Goal: Transaction & Acquisition: Purchase product/service

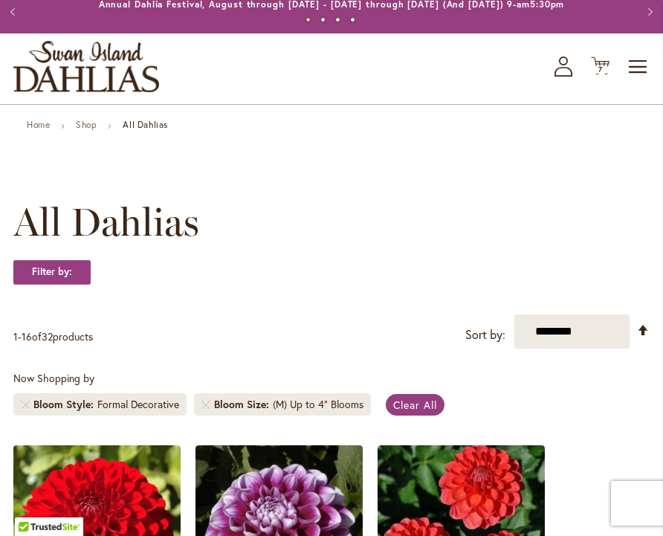
scroll to position [13, 0]
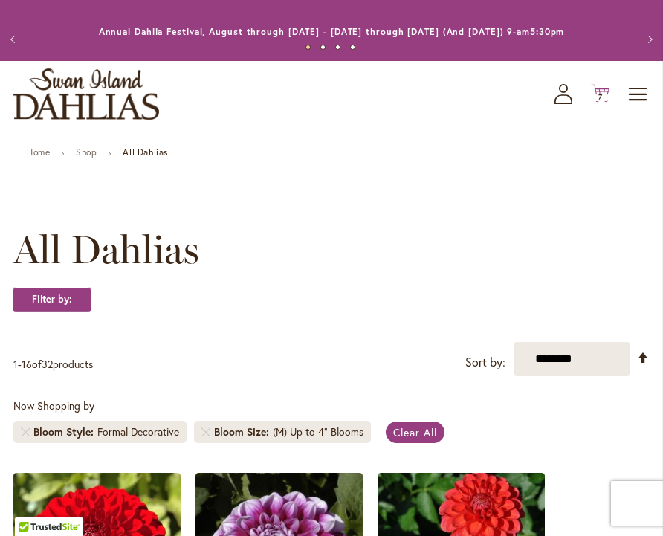
click at [605, 94] on span "7 7 items" at bounding box center [600, 97] width 15 height 7
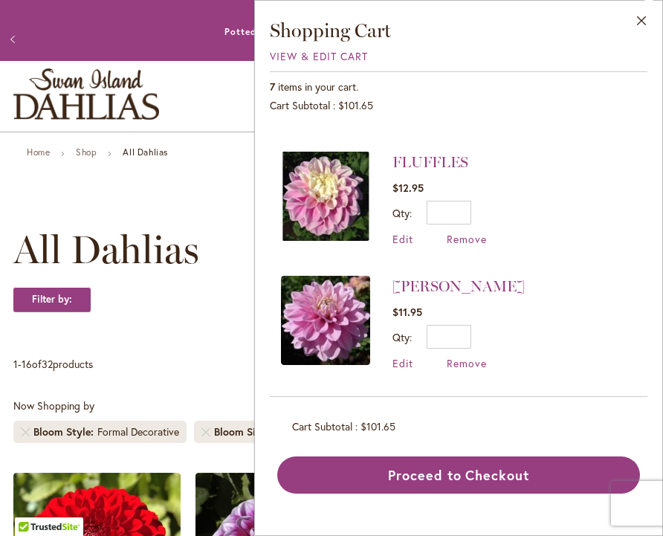
scroll to position [600, 0]
click at [438, 287] on link "[PERSON_NAME]" at bounding box center [458, 286] width 132 height 18
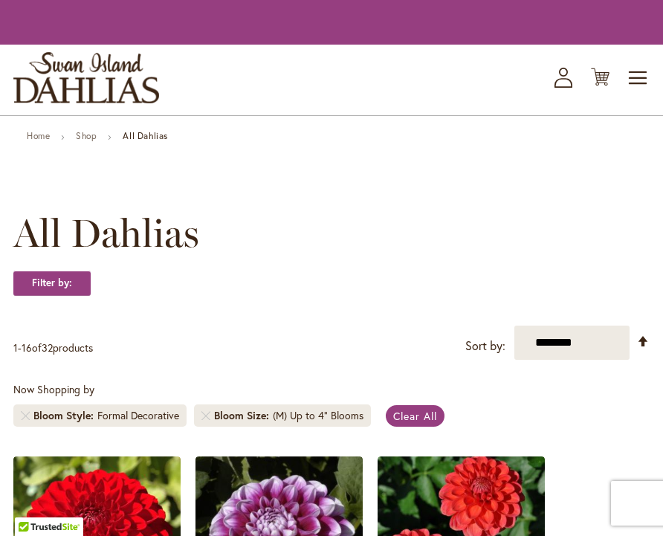
scroll to position [13, 0]
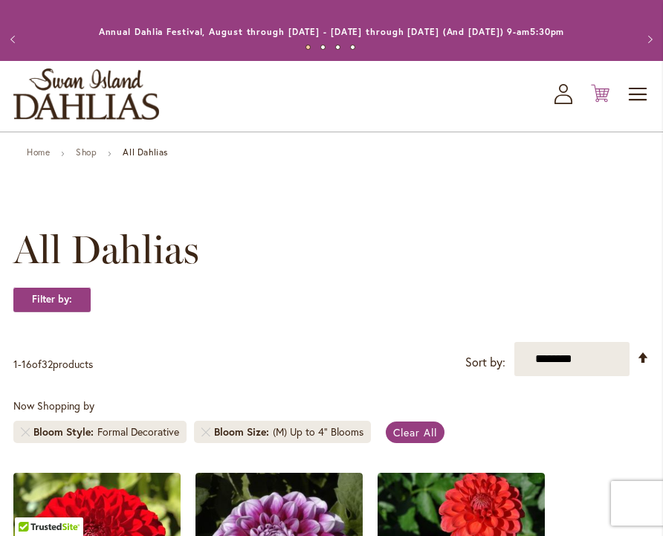
click at [601, 95] on icon "Cart .cls-1 { fill: #231f20; }" at bounding box center [600, 93] width 19 height 19
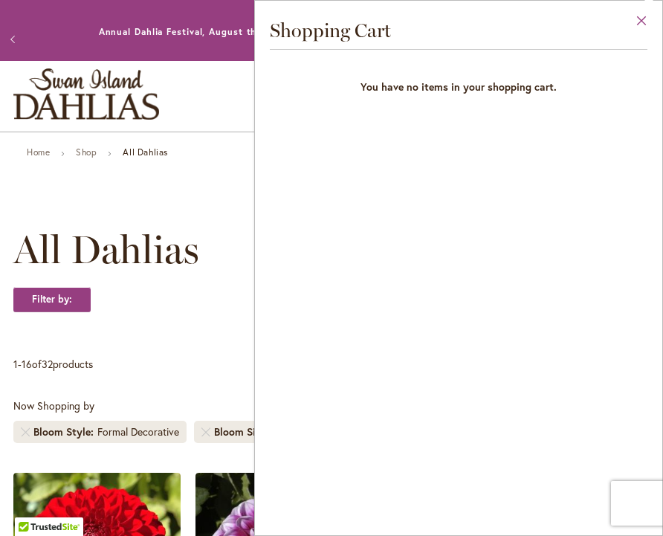
click at [644, 19] on button "Close" at bounding box center [641, 24] width 41 height 47
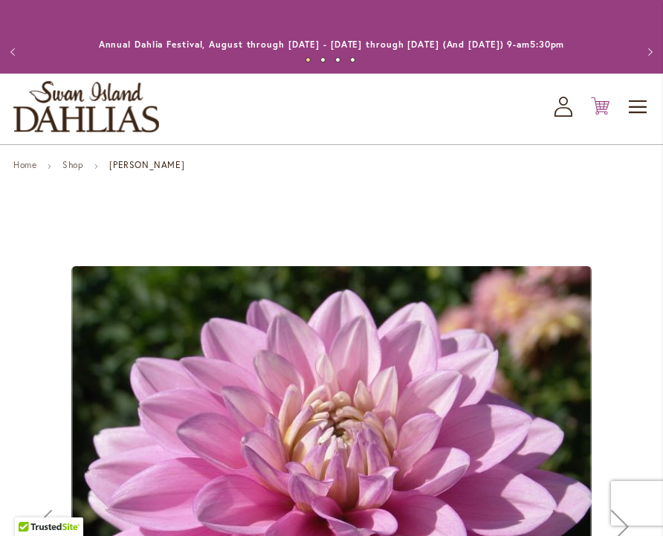
click at [601, 105] on icon "Cart .cls-1 { fill: #231f20; }" at bounding box center [600, 106] width 19 height 19
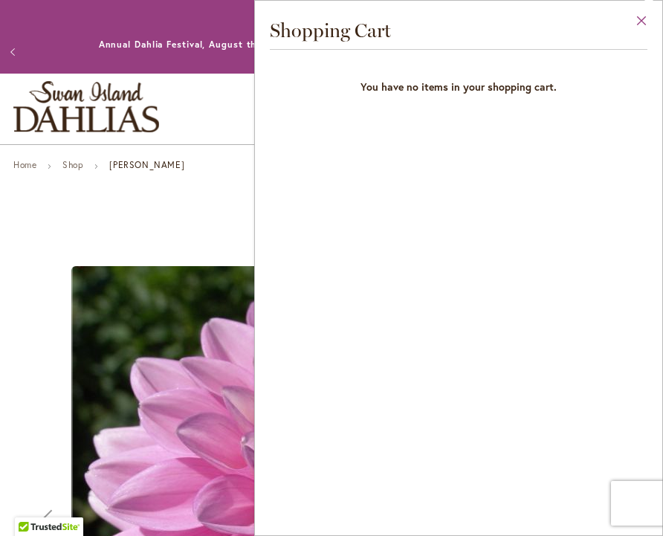
click at [639, 16] on button "Close" at bounding box center [641, 24] width 41 height 47
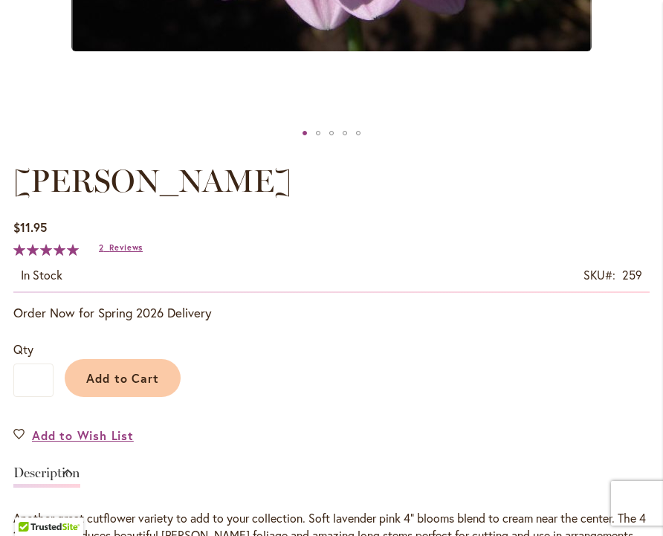
scroll to position [770, 0]
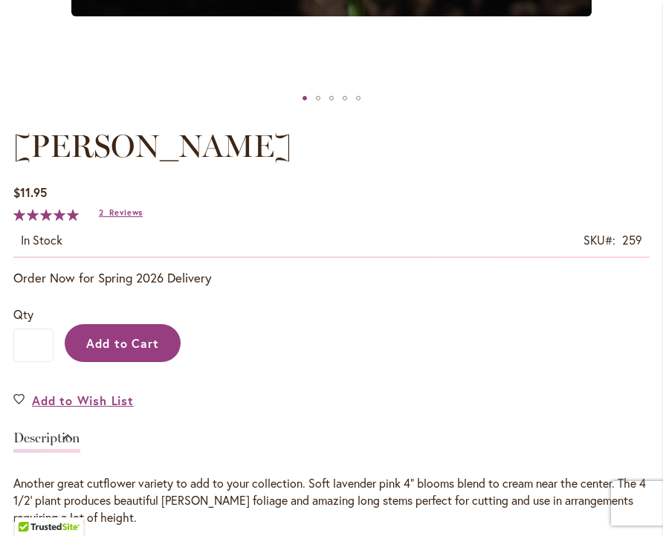
click at [130, 348] on span "Add to Cart" at bounding box center [123, 343] width 74 height 16
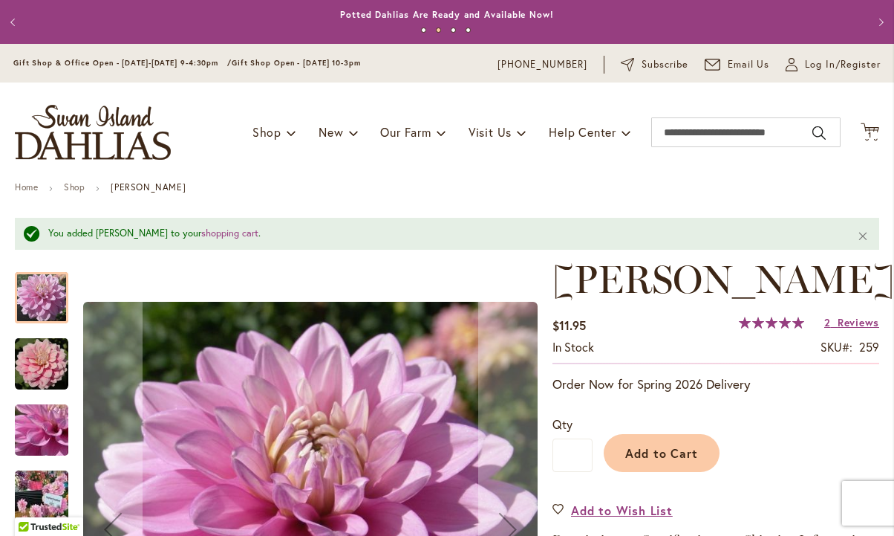
scroll to position [0, 0]
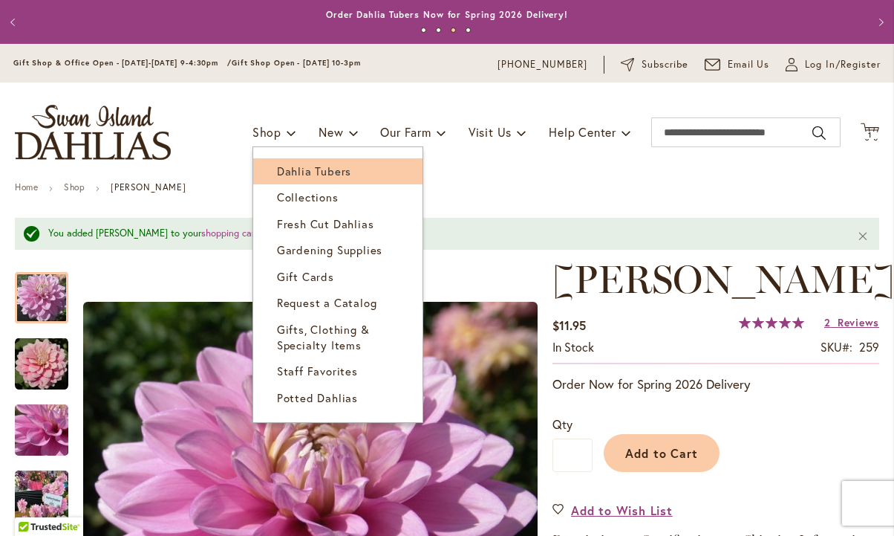
click at [277, 175] on span "Dahlia Tubers" at bounding box center [314, 170] width 74 height 15
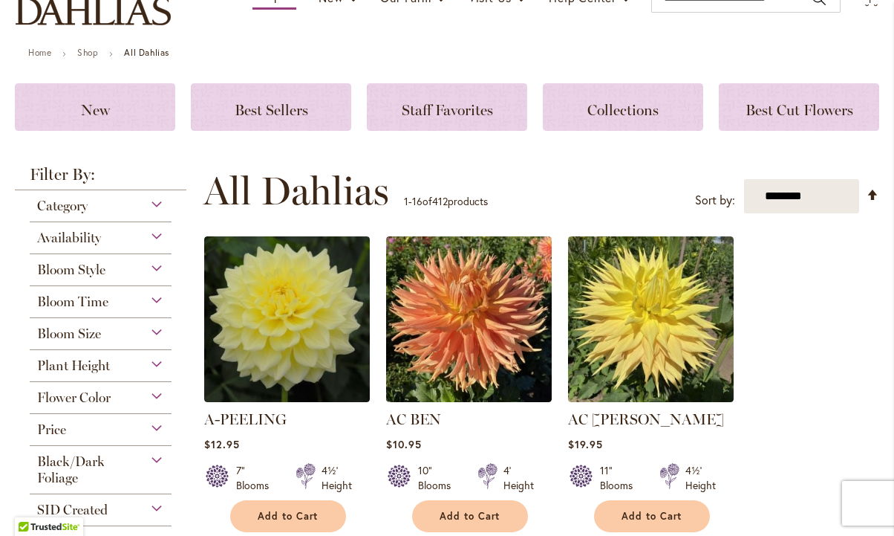
scroll to position [129, 0]
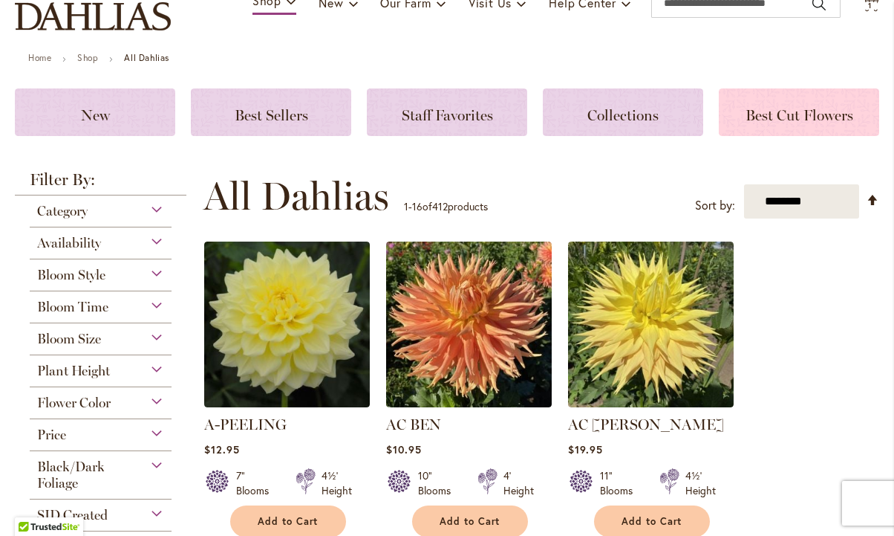
click at [798, 124] on div "Best Cut Flowers" at bounding box center [799, 112] width 160 height 48
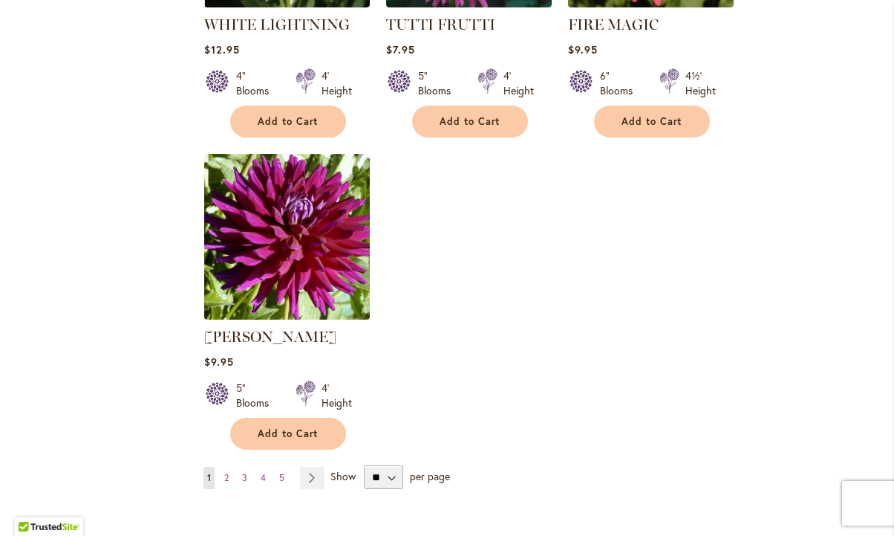
scroll to position [1698, 0]
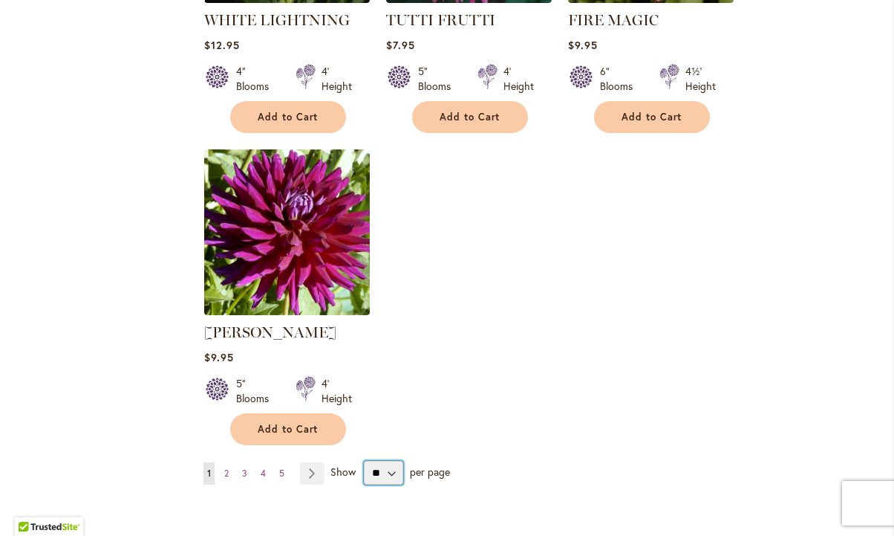
select select "**"
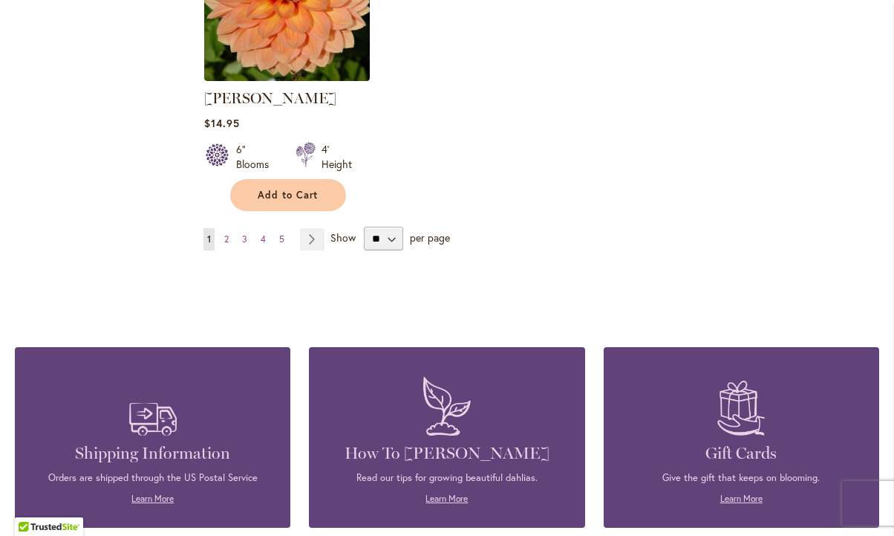
scroll to position [7030, 0]
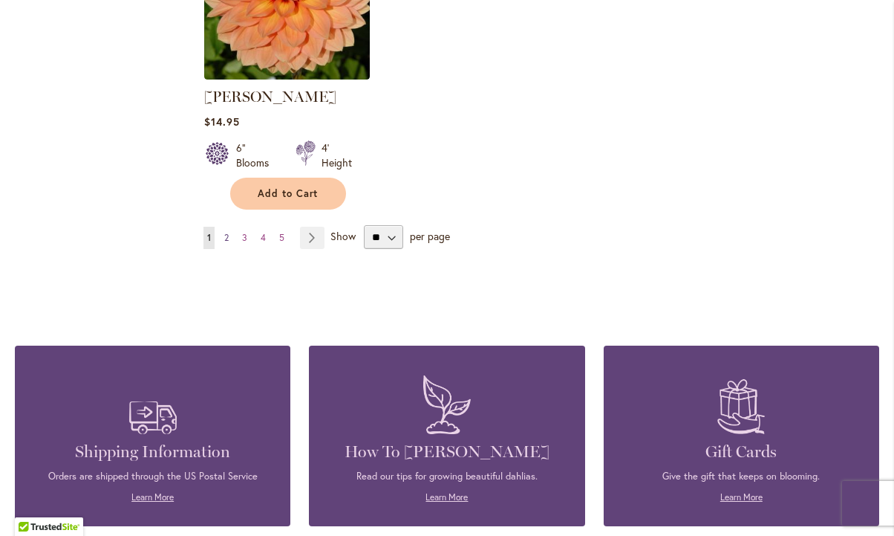
click at [230, 227] on link "Page 2" at bounding box center [227, 238] width 12 height 22
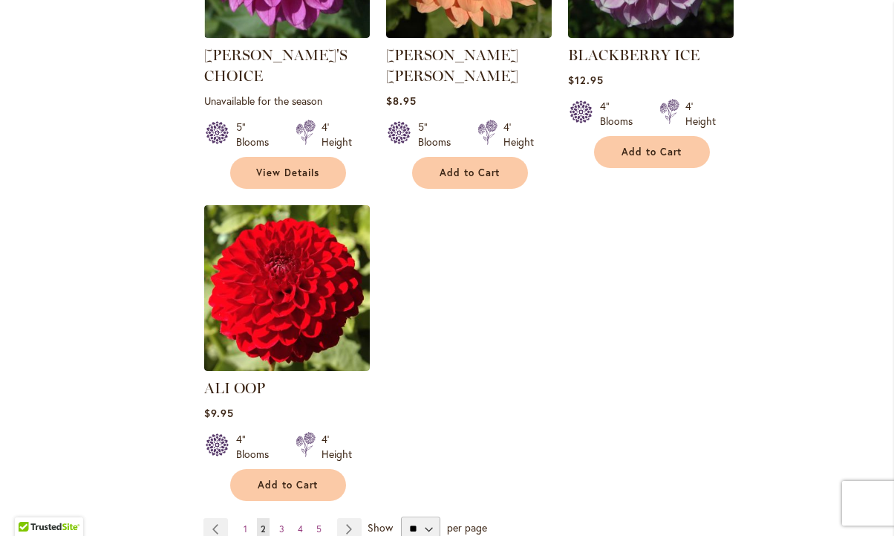
scroll to position [6829, 0]
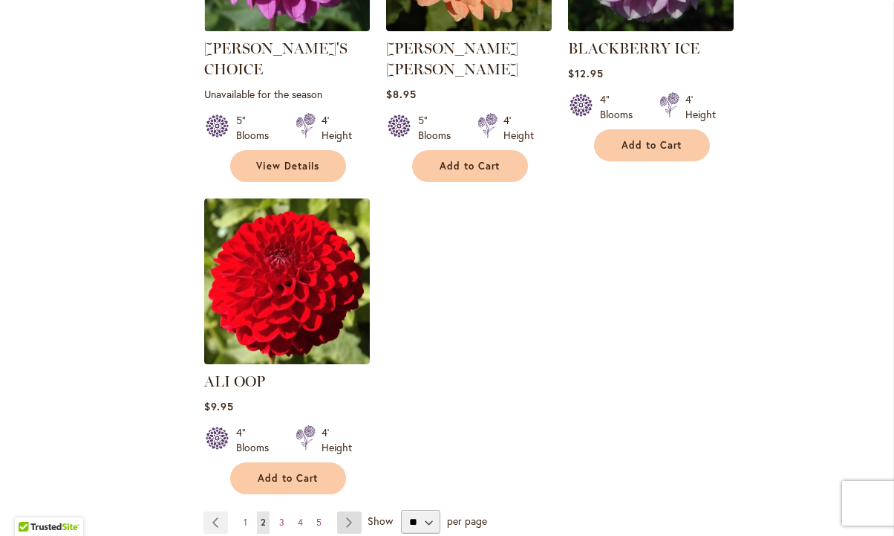
click at [349, 511] on link "Page Next" at bounding box center [349, 522] width 25 height 22
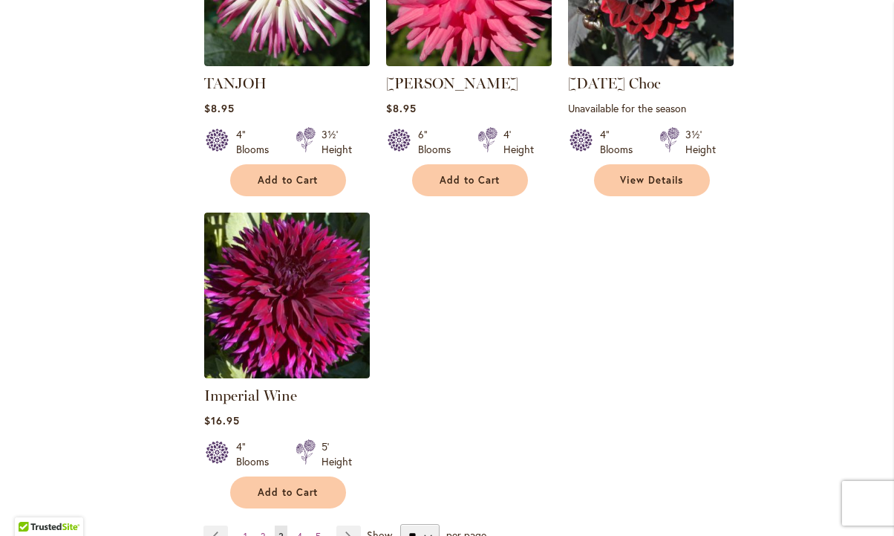
scroll to position [6918, 0]
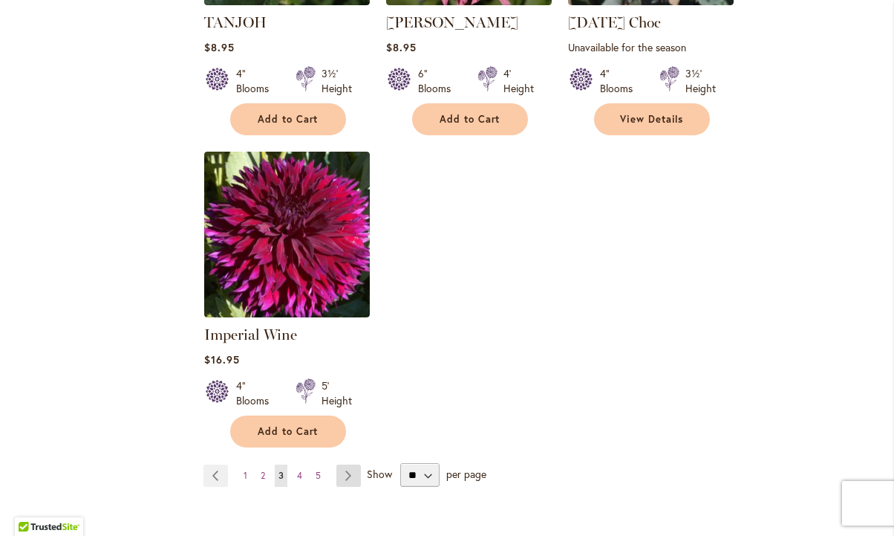
click at [348, 464] on link "Page Next" at bounding box center [349, 475] width 25 height 22
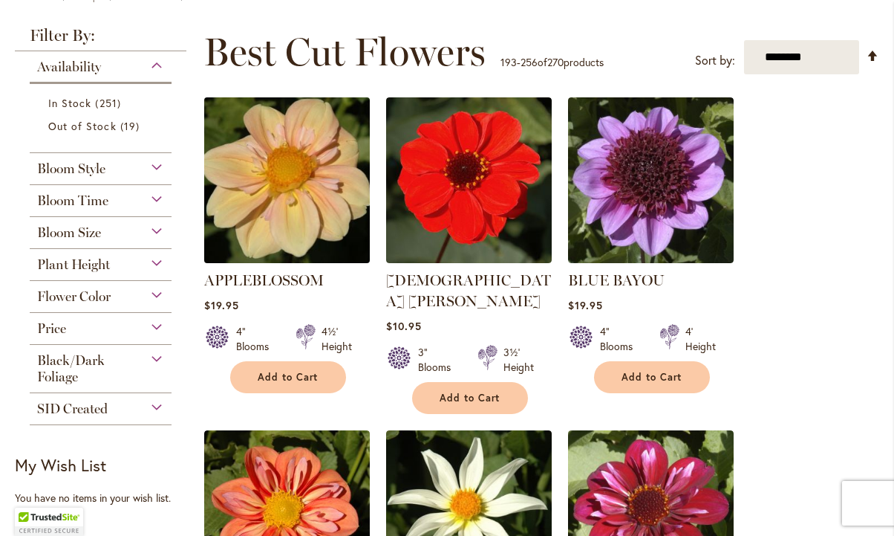
scroll to position [175, 0]
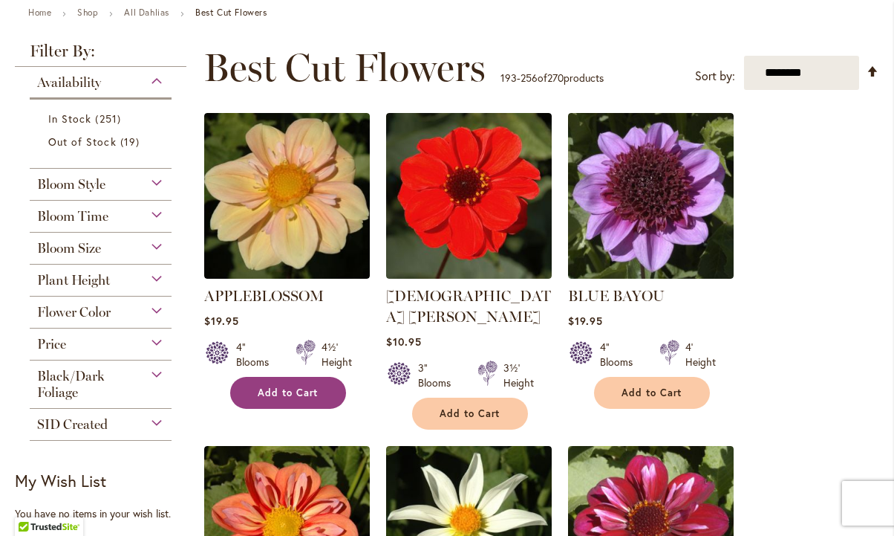
click at [277, 389] on span "Add to Cart" at bounding box center [288, 392] width 61 height 13
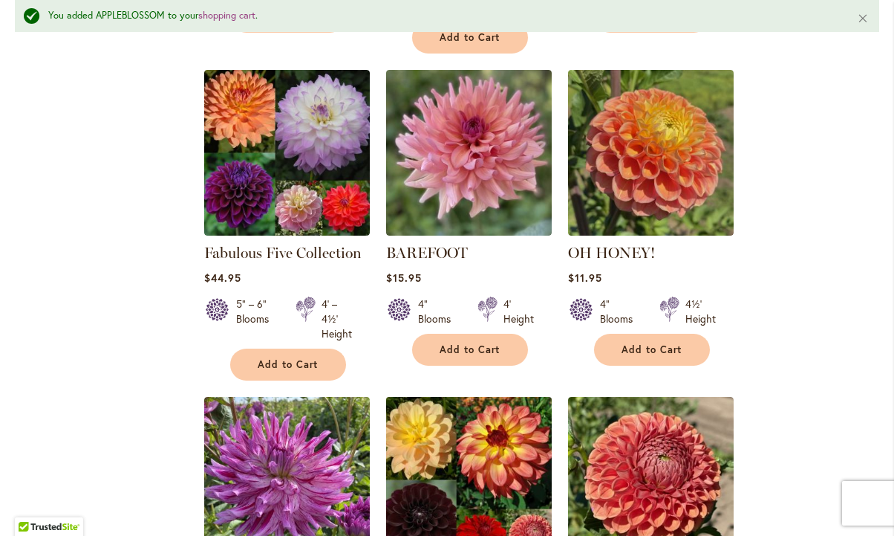
scroll to position [6430, 0]
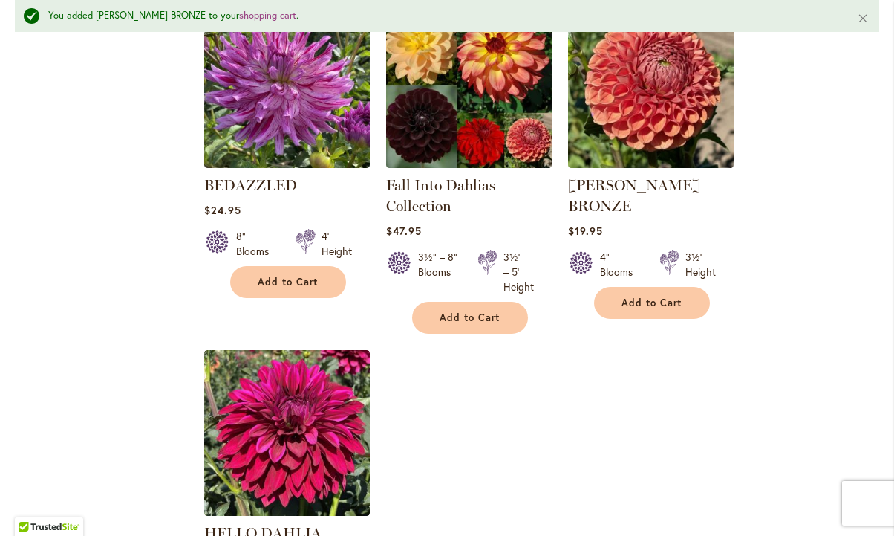
scroll to position [6793, 0]
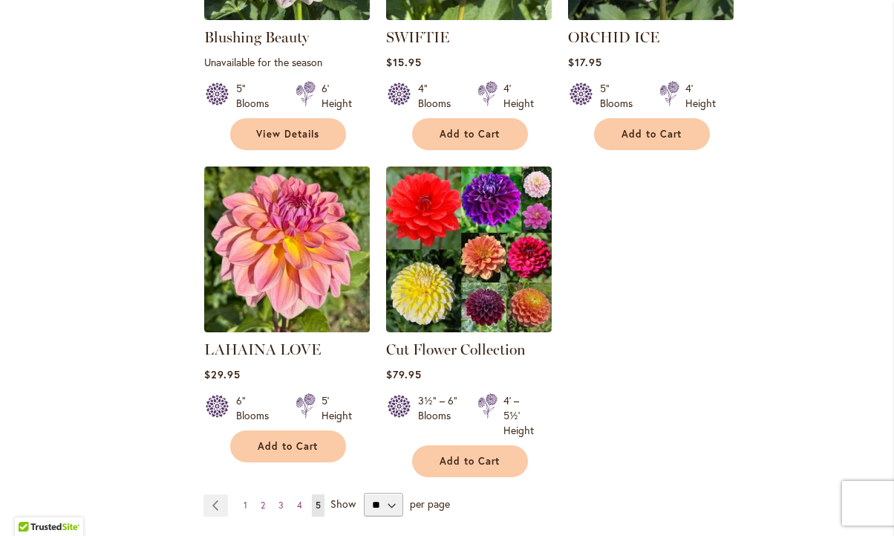
scroll to position [1406, 0]
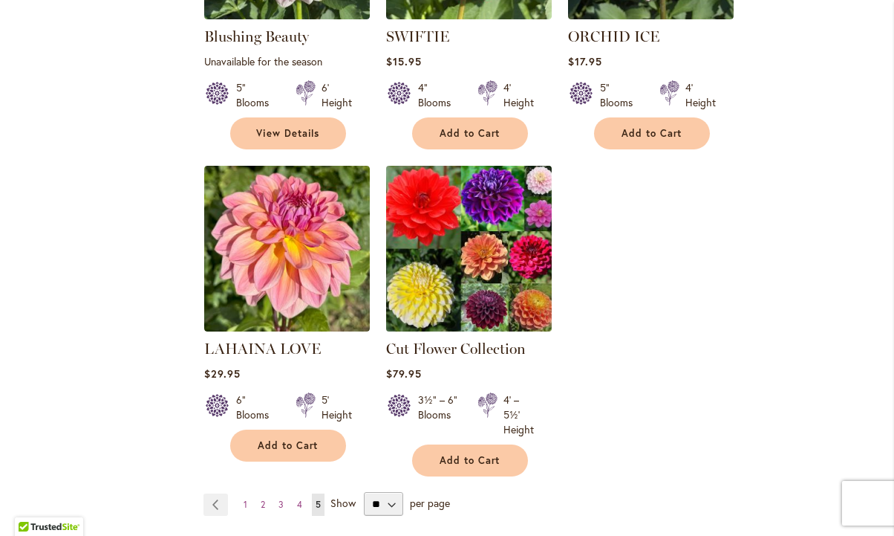
click at [479, 259] on img at bounding box center [470, 248] width 174 height 174
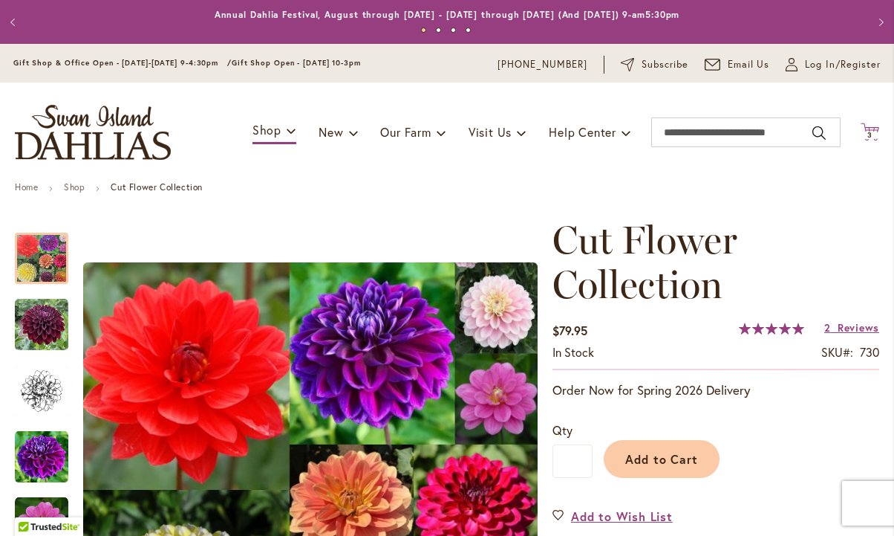
click at [870, 133] on span "3" at bounding box center [870, 135] width 5 height 10
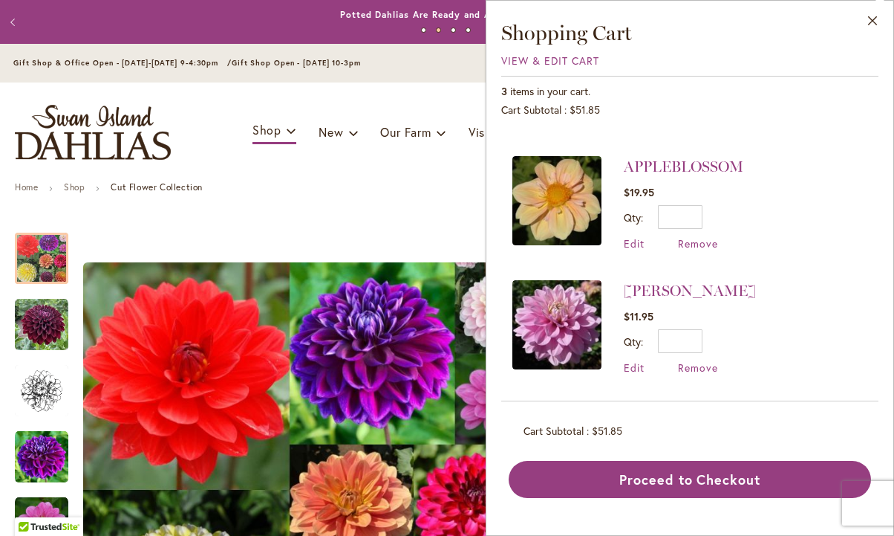
scroll to position [104, 0]
click at [877, 19] on button "Close" at bounding box center [873, 24] width 41 height 47
